Goal: Check status

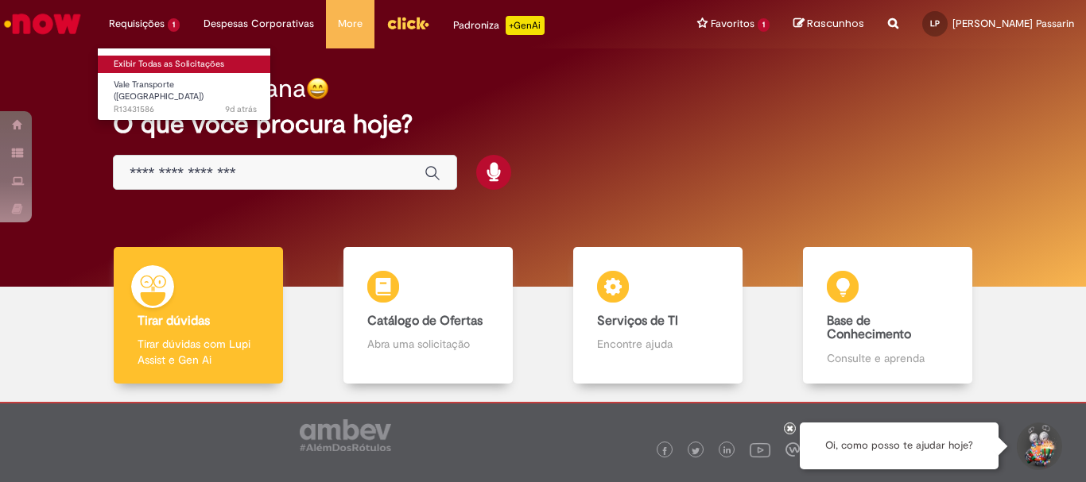
click at [165, 61] on link "Exibir Todas as Solicitações" at bounding box center [185, 64] width 175 height 17
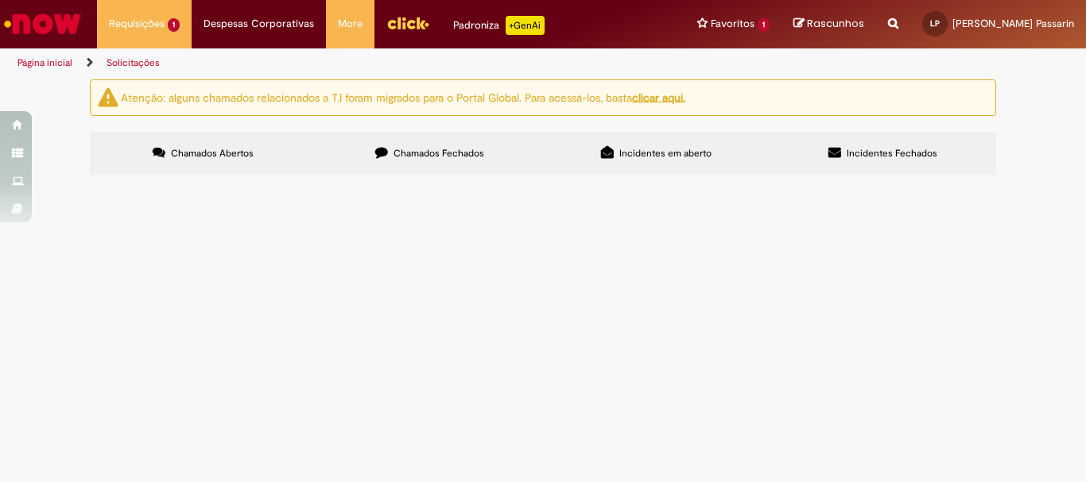
click at [691, 149] on span "Incidentes em aberto" at bounding box center [665, 153] width 92 height 13
click at [837, 162] on label "Incidentes Fechados" at bounding box center [882, 153] width 226 height 43
click at [666, 151] on span "Incidentes em aberto" at bounding box center [665, 153] width 92 height 13
click at [437, 150] on span "Chamados Fechados" at bounding box center [438, 153] width 91 height 13
click at [199, 149] on span "Chamados Abertos" at bounding box center [212, 153] width 83 height 13
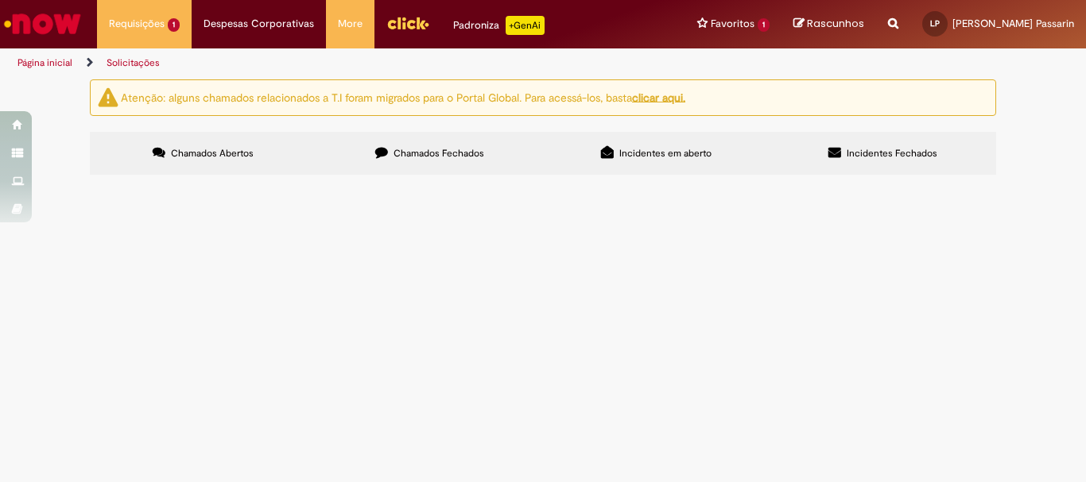
click at [0, 0] on span "Em Tratamento" at bounding box center [0, 0] width 0 height 0
click at [0, 0] on td "Vale Transporte ([GEOGRAPHIC_DATA])" at bounding box center [0, 0] width 0 height 0
click at [0, 0] on span "Vale Transporte ([GEOGRAPHIC_DATA])" at bounding box center [0, 0] width 0 height 0
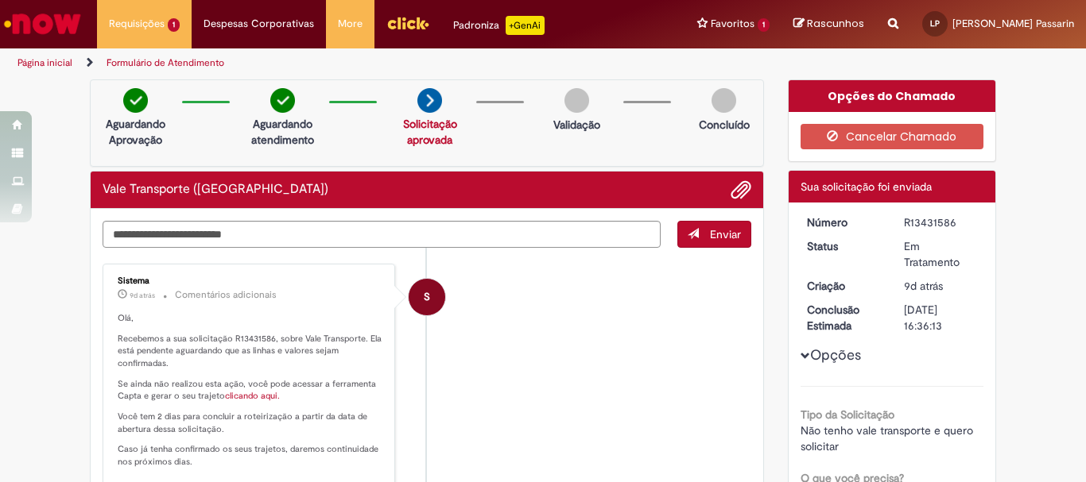
click at [567, 90] on img at bounding box center [576, 100] width 25 height 25
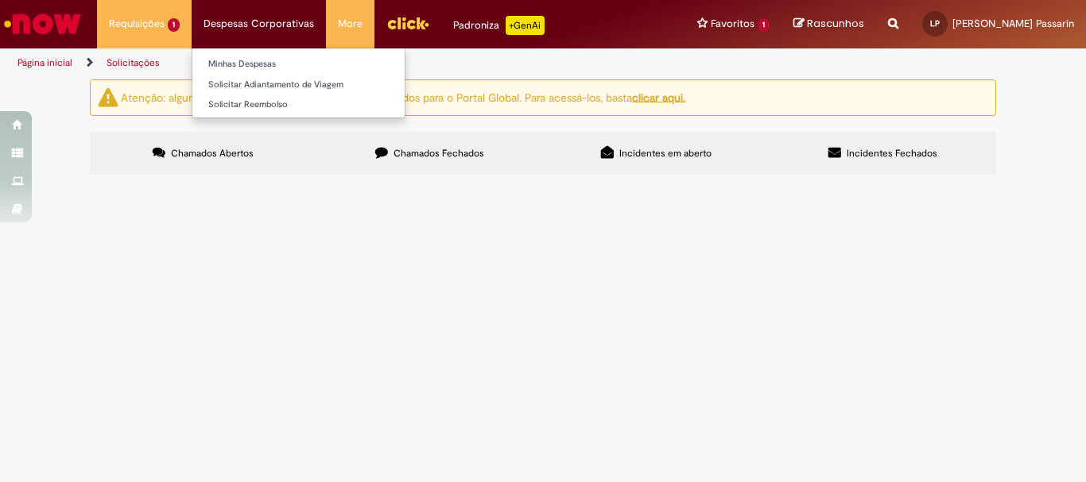
click at [192, 29] on li "Despesas Corporativas Minhas Despesas Solicitar Adiantamento de Viagem Solicita…" at bounding box center [144, 24] width 95 height 48
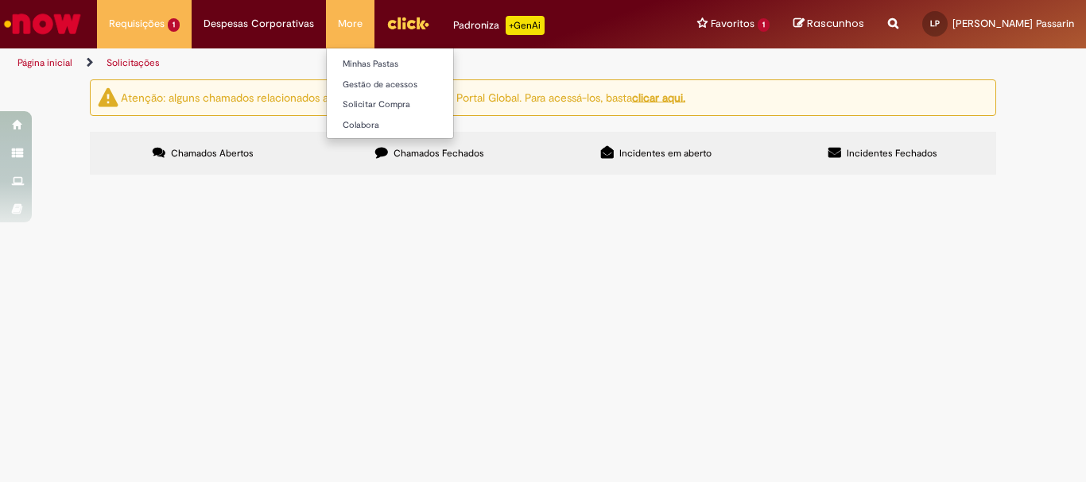
click at [343, 28] on li "More Minhas Pastas Gestão de acessos Solicitar Compra Colabora" at bounding box center [350, 24] width 48 height 48
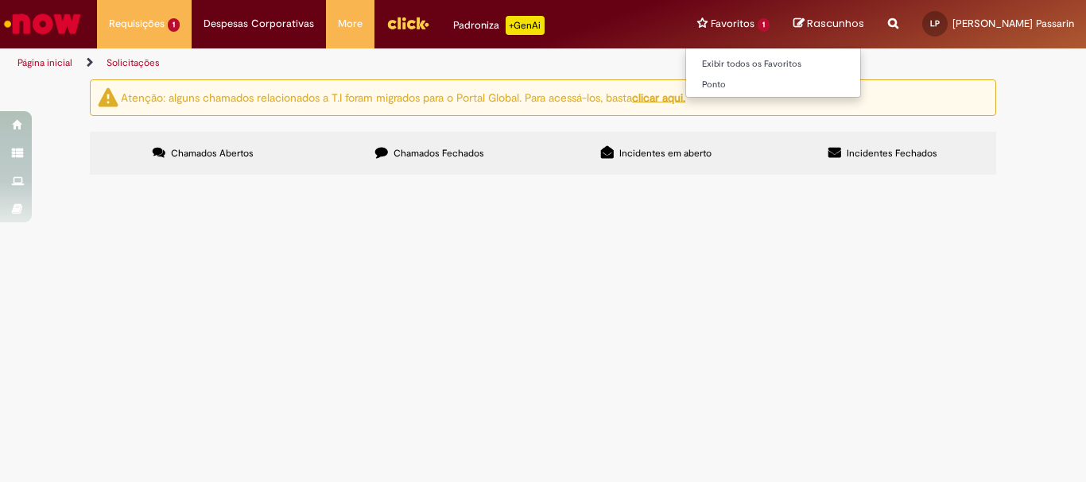
click at [741, 25] on li "Favoritos 1 Exibir todos os Favoritos Ponto" at bounding box center [733, 24] width 96 height 48
click at [757, 66] on link "Exibir todos os Favoritos" at bounding box center [773, 64] width 175 height 17
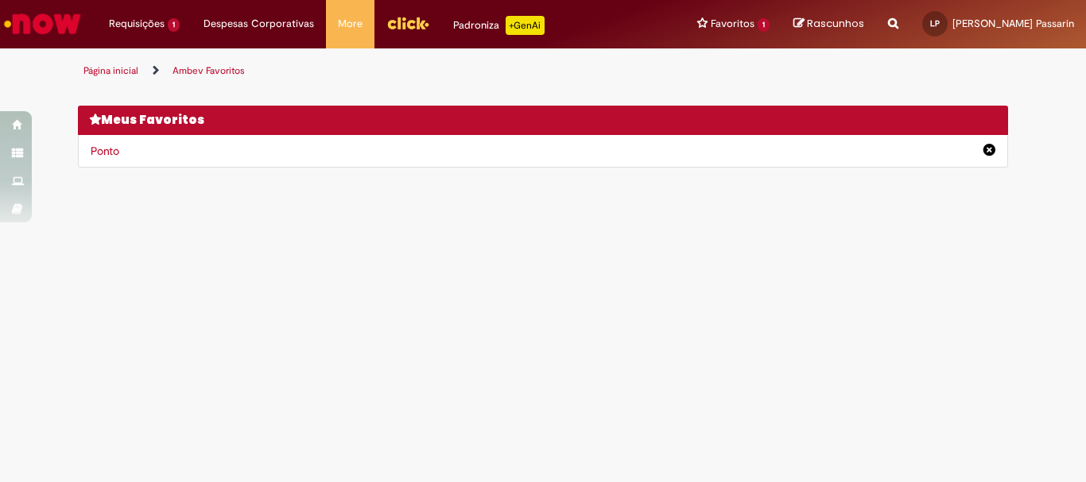
click at [404, 17] on img "Menu Cabeçalho" at bounding box center [407, 23] width 43 height 24
